Goal: Transaction & Acquisition: Purchase product/service

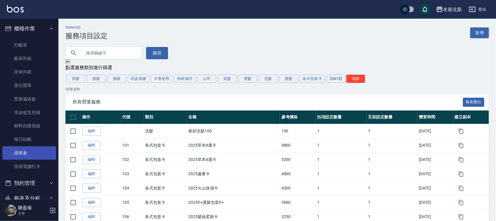
click at [23, 150] on link "排班表" at bounding box center [29, 153] width 54 height 13
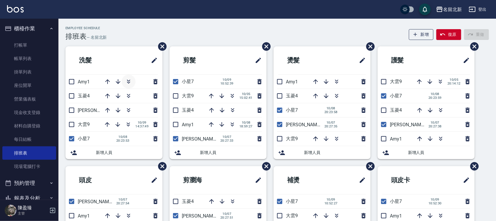
click at [131, 81] on icon "button" at bounding box center [128, 81] width 7 height 7
click at [108, 82] on icon "button" at bounding box center [107, 81] width 7 height 7
click at [69, 80] on input "checkbox" at bounding box center [71, 82] width 12 height 12
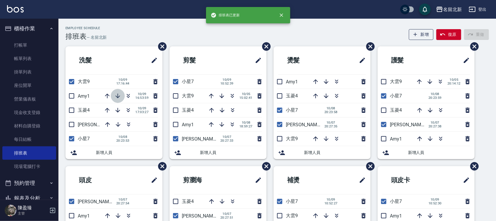
click at [115, 96] on icon "button" at bounding box center [117, 96] width 7 height 7
click at [71, 80] on input "checkbox" at bounding box center [71, 82] width 12 height 12
checkbox input "false"
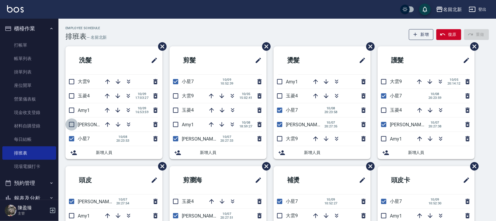
click at [72, 123] on input "checkbox" at bounding box center [71, 125] width 12 height 12
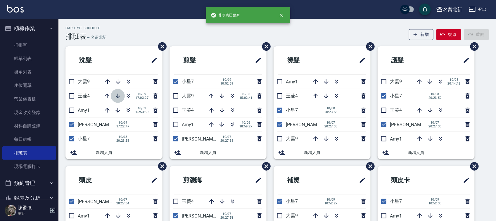
click at [115, 97] on icon "button" at bounding box center [117, 96] width 7 height 7
click at [69, 125] on input "checkbox" at bounding box center [71, 125] width 12 height 12
checkbox input "false"
click at [108, 79] on icon "button" at bounding box center [107, 81] width 7 height 7
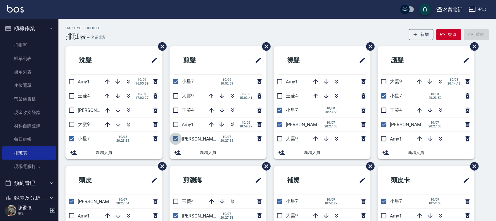
click at [175, 139] on input "checkbox" at bounding box center [175, 139] width 12 height 12
checkbox input "false"
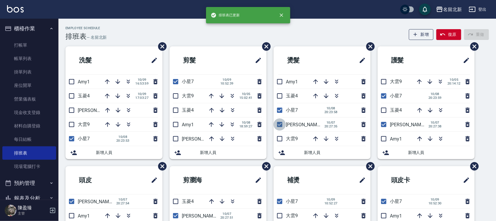
click at [281, 125] on input "checkbox" at bounding box center [280, 125] width 12 height 12
checkbox input "false"
click at [387, 126] on input "checkbox" at bounding box center [384, 125] width 12 height 12
checkbox input "false"
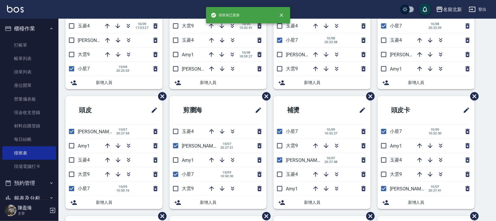
scroll to position [73, 0]
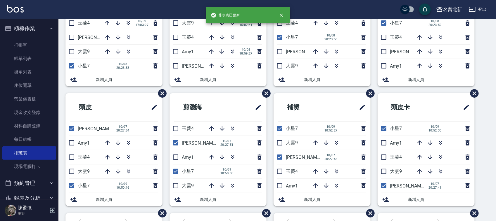
click at [73, 129] on input "checkbox" at bounding box center [71, 129] width 12 height 12
checkbox input "false"
click at [177, 145] on input "checkbox" at bounding box center [175, 143] width 12 height 12
checkbox input "false"
click at [278, 160] on input "checkbox" at bounding box center [280, 157] width 12 height 12
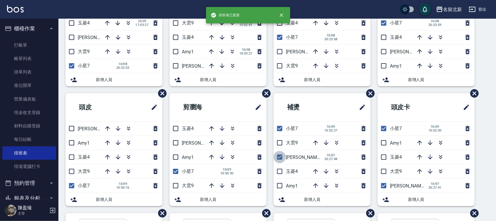
checkbox input "false"
drag, startPoint x: 383, startPoint y: 188, endPoint x: 364, endPoint y: 181, distance: 20.2
click at [384, 188] on input "checkbox" at bounding box center [384, 186] width 12 height 12
checkbox input "false"
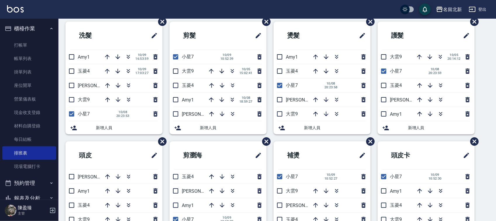
scroll to position [37, 0]
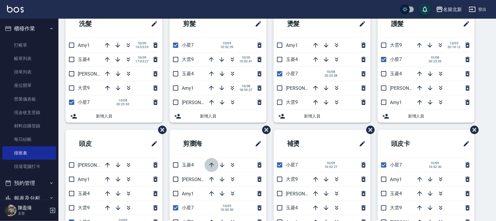
click at [212, 164] on icon "button" at bounding box center [211, 165] width 5 height 5
drag, startPoint x: 174, startPoint y: 60, endPoint x: 227, endPoint y: 75, distance: 54.5
click at [175, 61] on input "checkbox" at bounding box center [175, 59] width 12 height 12
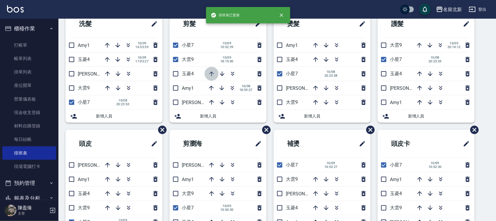
click at [213, 73] on icon "button" at bounding box center [211, 73] width 7 height 7
drag, startPoint x: 176, startPoint y: 59, endPoint x: 219, endPoint y: 78, distance: 47.9
click at [177, 59] on input "checkbox" at bounding box center [175, 59] width 12 height 12
checkbox input "false"
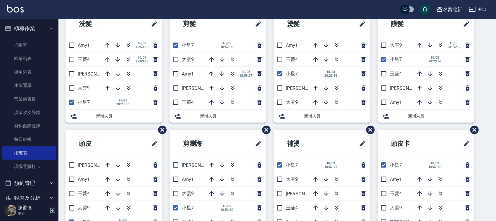
scroll to position [0, 0]
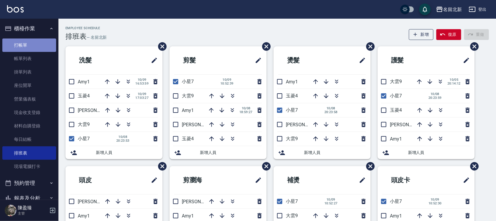
click at [30, 45] on link "打帳單" at bounding box center [29, 45] width 54 height 13
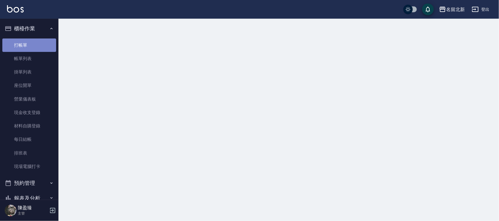
click at [30, 45] on link "打帳單" at bounding box center [29, 45] width 54 height 13
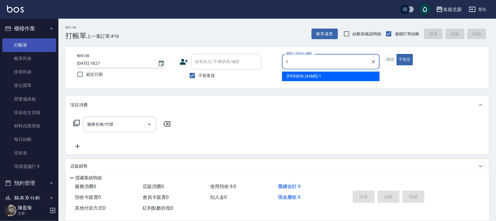
type input "[PERSON_NAME]-1"
type button "false"
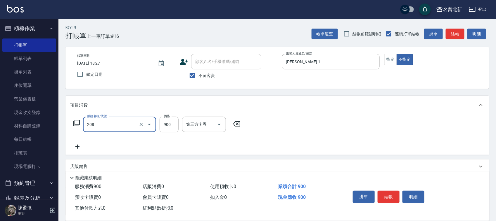
type input "精油肩頸洗髮(208)"
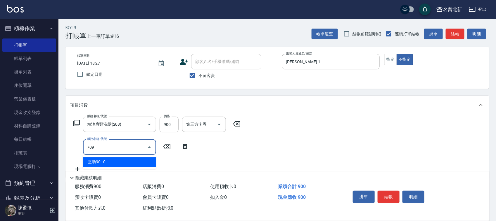
type input "互助90(709)"
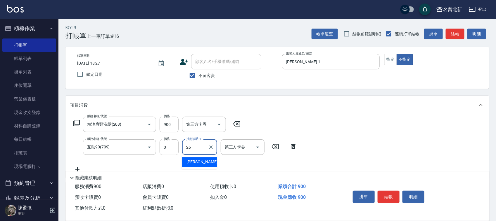
type input "[PERSON_NAME]-26"
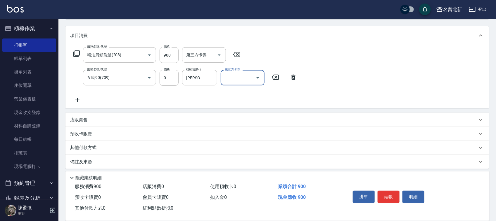
scroll to position [72, 0]
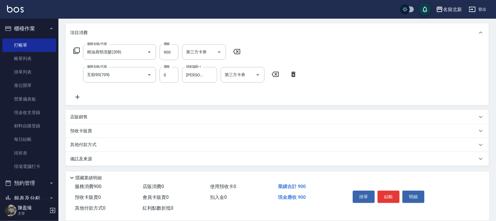
click at [97, 147] on p "其他付款方式" at bounding box center [84, 145] width 29 height 6
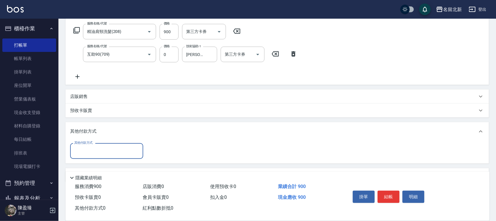
scroll to position [104, 0]
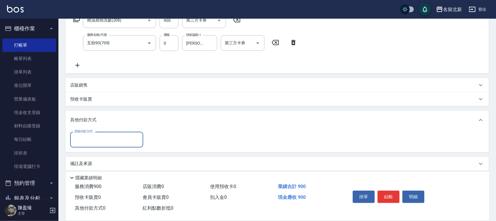
click at [85, 142] on input "其他付款方式" at bounding box center [107, 140] width 68 height 10
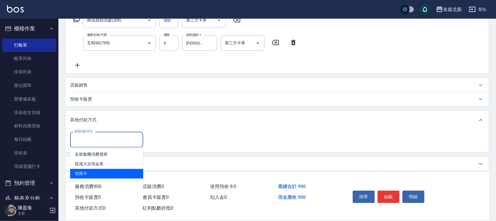
drag, startPoint x: 91, startPoint y: 167, endPoint x: 99, endPoint y: 169, distance: 8.0
click at [99, 169] on ul "名留集團消費禮券 質感大吉現金券 信用卡" at bounding box center [106, 165] width 73 height 34
click at [99, 169] on span "信用卡" at bounding box center [106, 174] width 73 height 10
type input "信用卡"
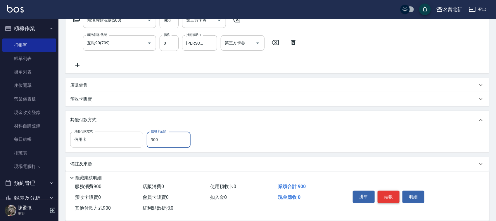
type input "900"
click at [381, 192] on button "結帳" at bounding box center [389, 197] width 22 height 12
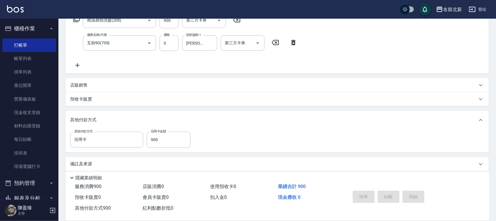
type input "[DATE] 18:28"
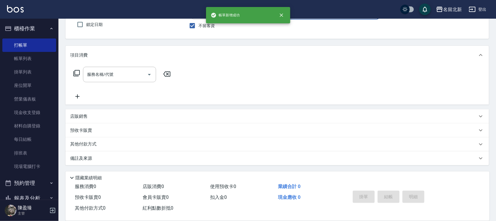
scroll to position [0, 0]
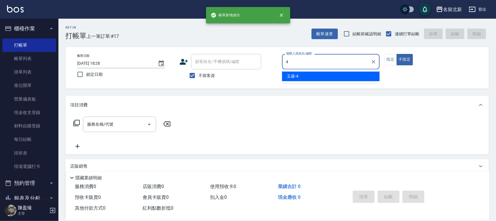
type input "玉菱-4"
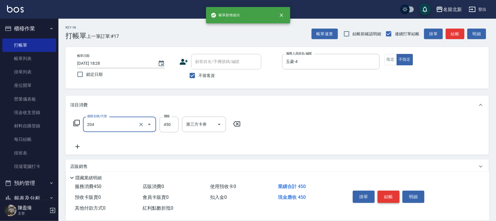
type input "髮質調理洗髮(204)"
click at [381, 192] on button "結帳" at bounding box center [389, 197] width 22 height 12
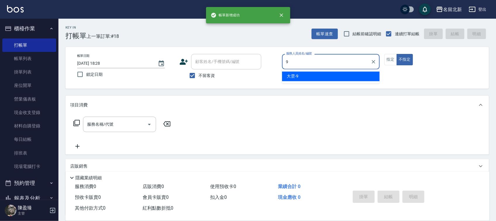
type input "大雲-9"
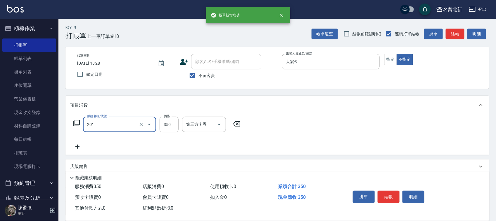
type input "一般洗髮(201)"
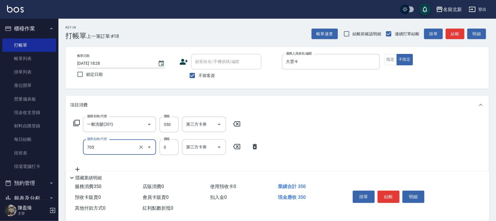
type input "互助50(705)"
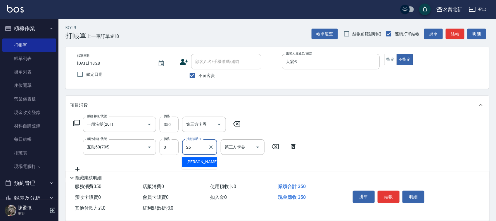
type input "[PERSON_NAME]-26"
click at [383, 191] on button "結帳" at bounding box center [389, 197] width 22 height 12
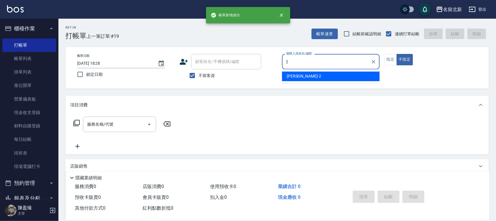
type input "詩芳-2"
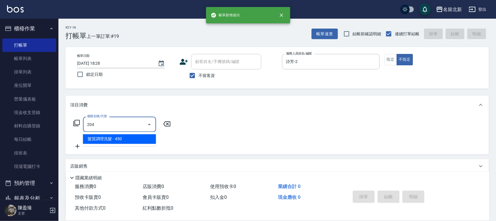
type input "髮質調理洗髮(204)"
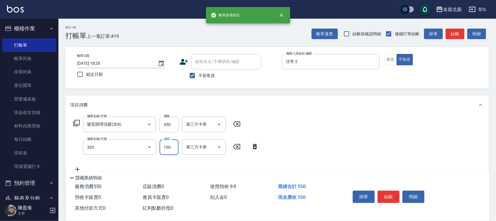
type input "剪瀏海(303)"
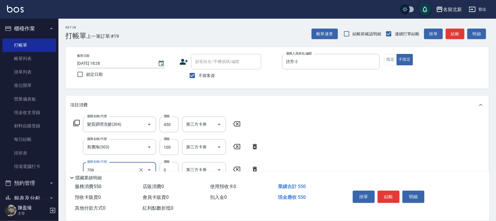
type input "互助60(706)"
type input "禎禎-25"
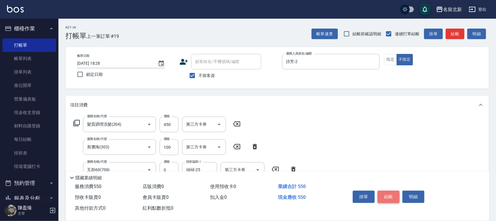
click at [385, 192] on button "結帳" at bounding box center [389, 197] width 22 height 12
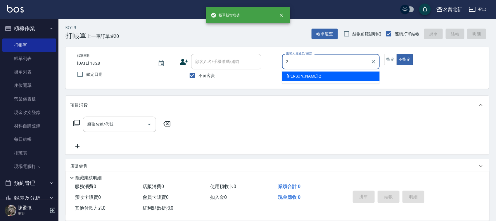
type input "詩芳-2"
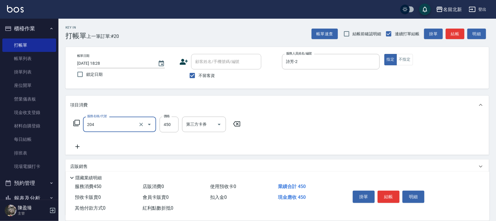
type input "髮質調理洗髮(204)"
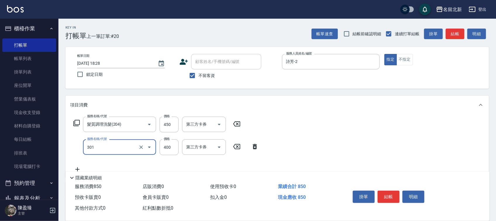
type input "造型剪髮(301)"
type input "288"
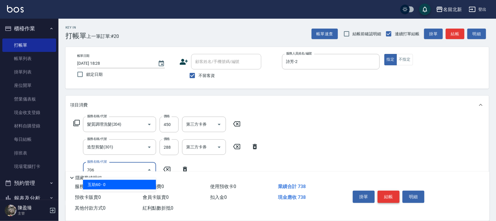
type input "互助60(706)"
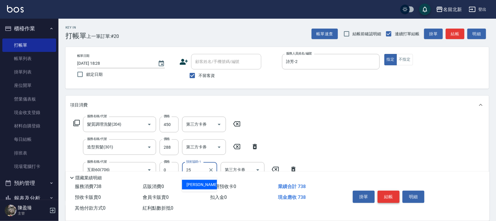
type input "禎禎-25"
click at [385, 193] on button "結帳" at bounding box center [389, 197] width 22 height 12
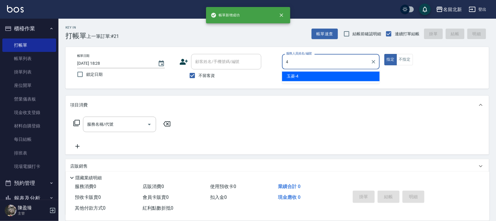
type input "玉菱-4"
type button "true"
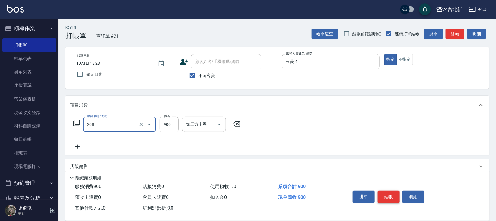
type input "精油肩頸洗髮(208)"
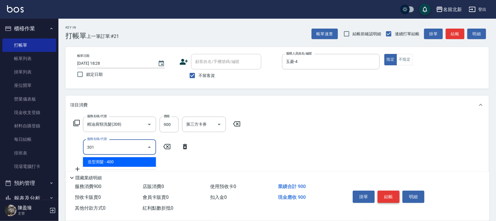
type input "造型剪髮(301)"
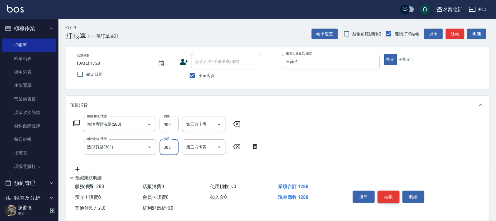
type input "388"
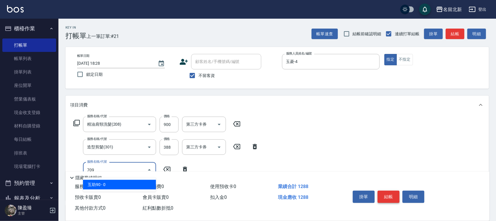
type input "互助90(709)"
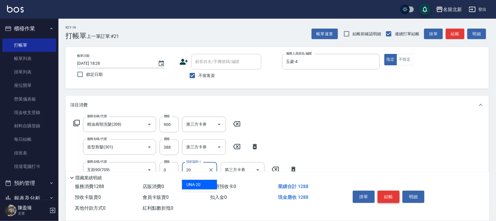
type input "UNA-20"
click at [385, 193] on button "結帳" at bounding box center [389, 197] width 22 height 12
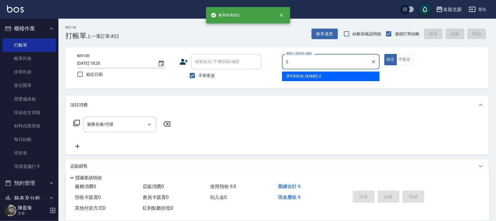
type input "詩芳-2"
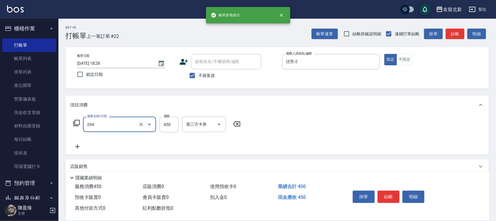
type input "髮質調理洗髮(204)"
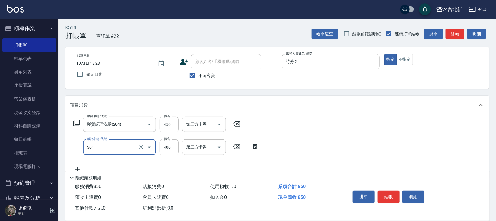
type input "造型剪髮(301)"
type input "388"
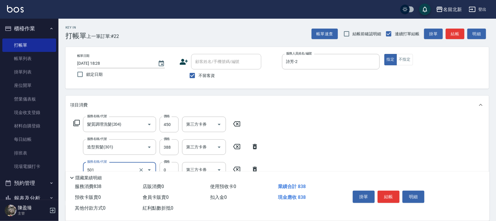
type input "染髮(501)"
type input "1200"
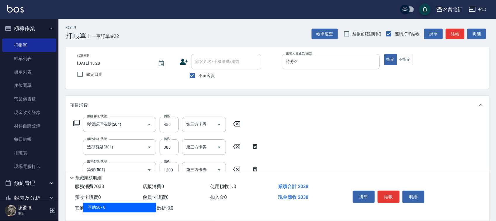
type input "互助50(705)"
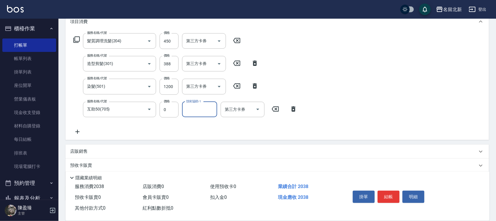
scroll to position [118, 0]
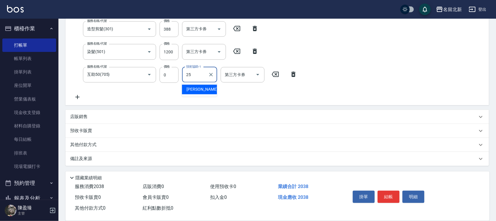
type input "禎禎-25"
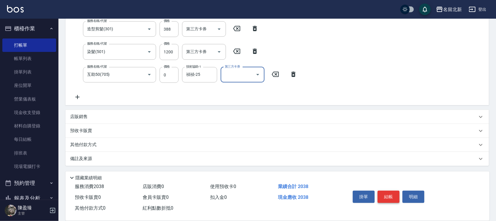
click at [383, 194] on button "結帳" at bounding box center [389, 197] width 22 height 12
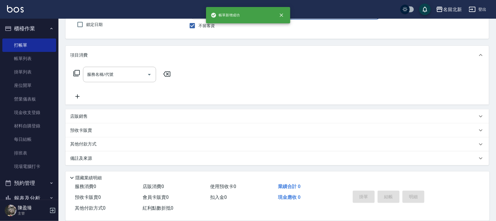
scroll to position [50, 0]
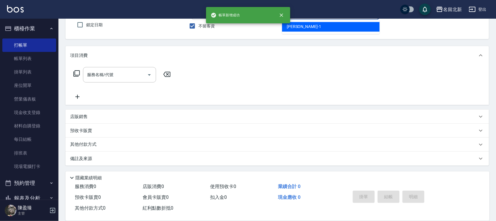
type input "[PERSON_NAME]-1"
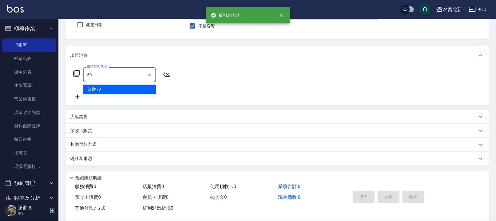
type input "染髮(501)"
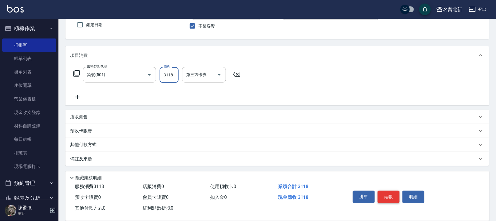
type input "3118"
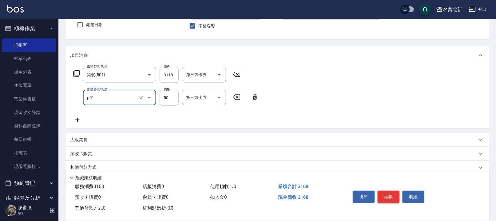
type input "入公司(p01)"
type input "120"
click at [383, 193] on button "結帳" at bounding box center [389, 197] width 22 height 12
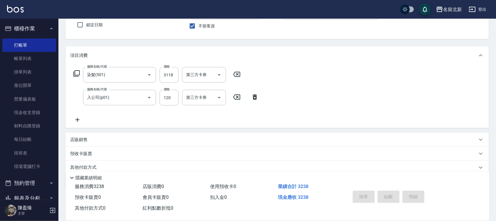
type input "[DATE] 18:29"
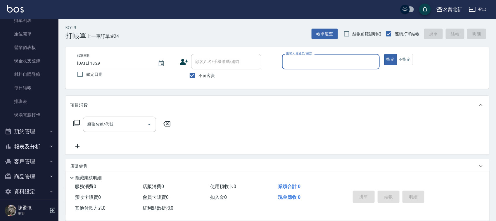
scroll to position [58, 0]
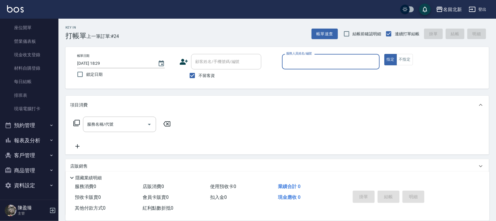
click at [33, 142] on button "報表及分析" at bounding box center [29, 140] width 54 height 15
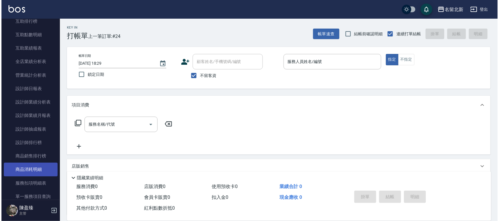
scroll to position [277, 0]
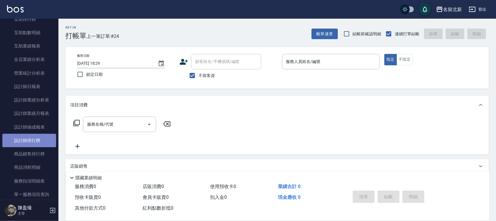
click at [32, 141] on link "設計師排行榜" at bounding box center [29, 140] width 54 height 13
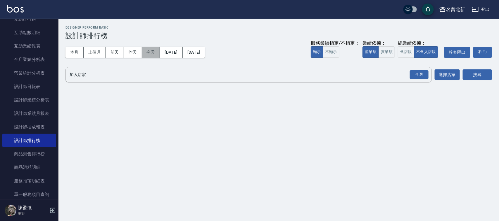
click at [149, 54] on button "今天" at bounding box center [151, 52] width 18 height 11
click at [424, 72] on div "全選" at bounding box center [419, 74] width 19 height 9
click at [480, 73] on button "搜尋" at bounding box center [477, 75] width 29 height 11
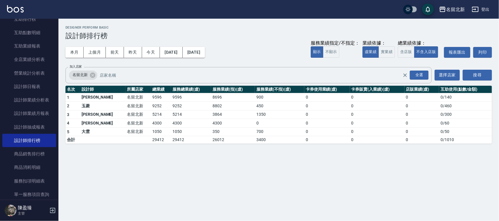
click at [74, 46] on div "本月 上個月 [DATE] [DATE] [DATE] [DATE] [DATE] 服務業績指定/不指定： 顯示 不顯示 業績依據： 虛業績 實業績 總業績依…" at bounding box center [278, 52] width 426 height 25
click at [75, 49] on button "本月" at bounding box center [74, 52] width 18 height 11
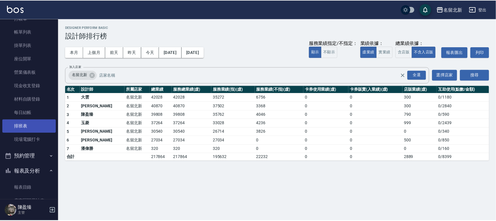
scroll to position [21, 0]
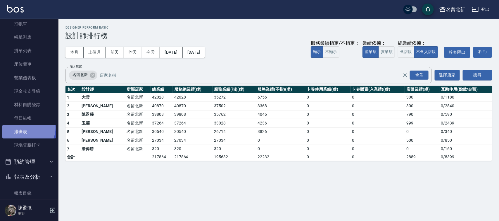
click at [25, 128] on link "排班表" at bounding box center [29, 131] width 54 height 13
